Goal: Transaction & Acquisition: Purchase product/service

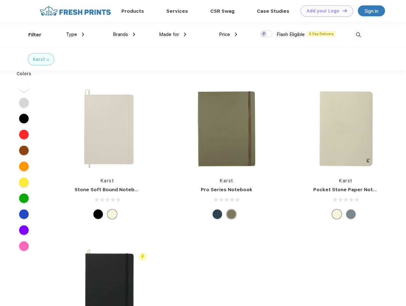
click at [324, 11] on link "Add your Logo Design Tool" at bounding box center [326, 10] width 53 height 11
click at [0, 0] on div "Design Tool" at bounding box center [0, 0] width 0 height 0
click at [342, 11] on link "Add your Logo Design Tool" at bounding box center [326, 10] width 53 height 11
click at [31, 35] on div "Filter" at bounding box center [34, 34] width 13 height 7
click at [75, 34] on span "Type" at bounding box center [71, 35] width 11 height 6
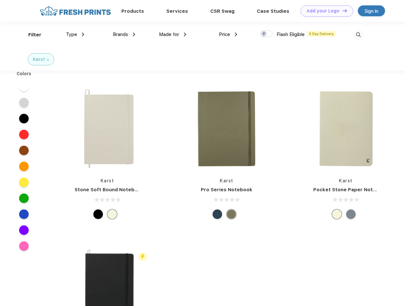
click at [124, 34] on span "Brands" at bounding box center [120, 35] width 15 height 6
click at [173, 34] on span "Made for" at bounding box center [169, 35] width 20 height 6
click at [228, 34] on span "Price" at bounding box center [224, 35] width 11 height 6
click at [266, 34] on div at bounding box center [266, 33] width 12 height 7
click at [264, 34] on input "checkbox" at bounding box center [262, 32] width 4 height 4
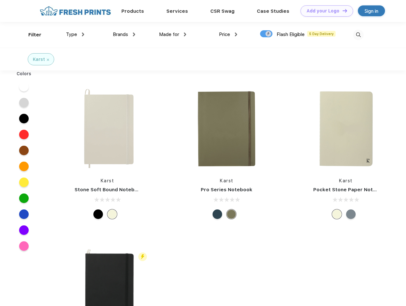
click at [358, 35] on img at bounding box center [358, 35] width 11 height 11
